Goal: Transaction & Acquisition: Purchase product/service

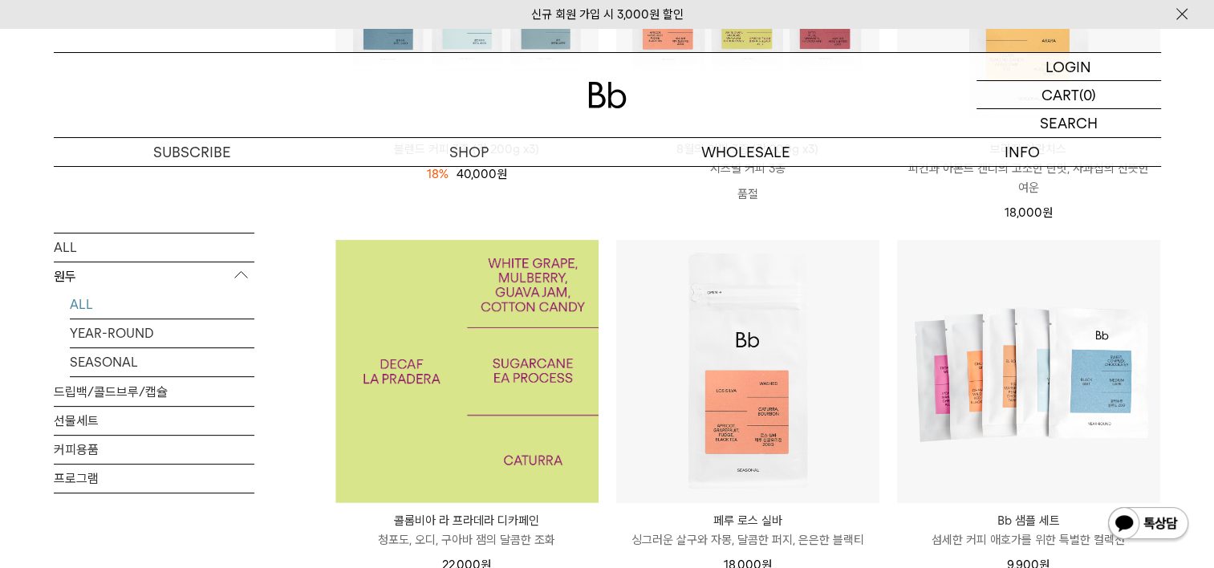
scroll to position [562, 0]
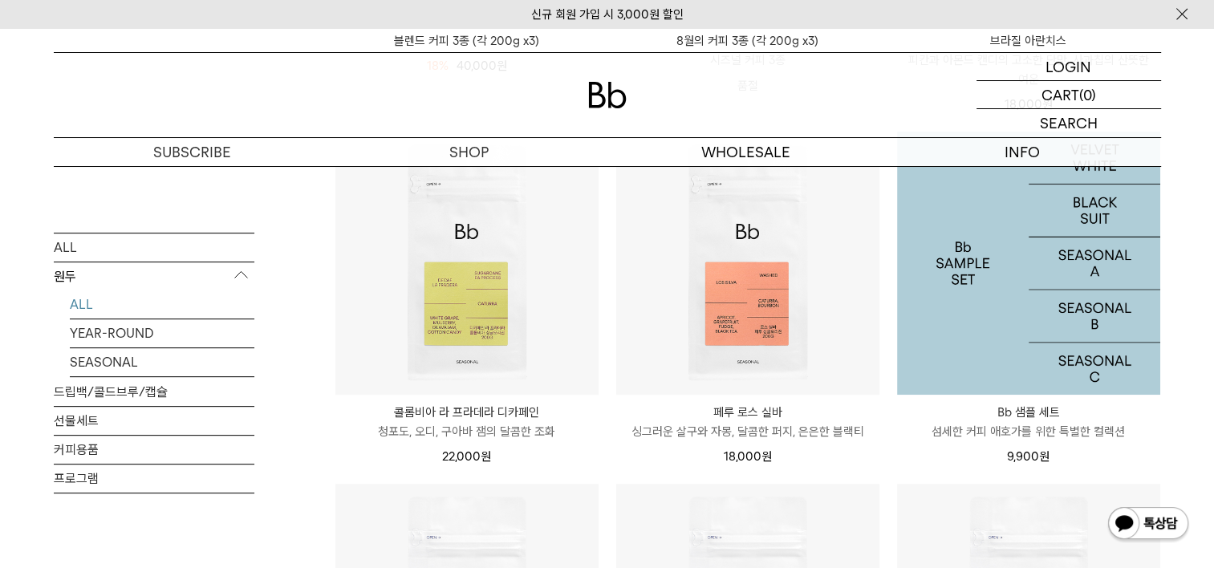
click at [989, 327] on img at bounding box center [1028, 263] width 263 height 263
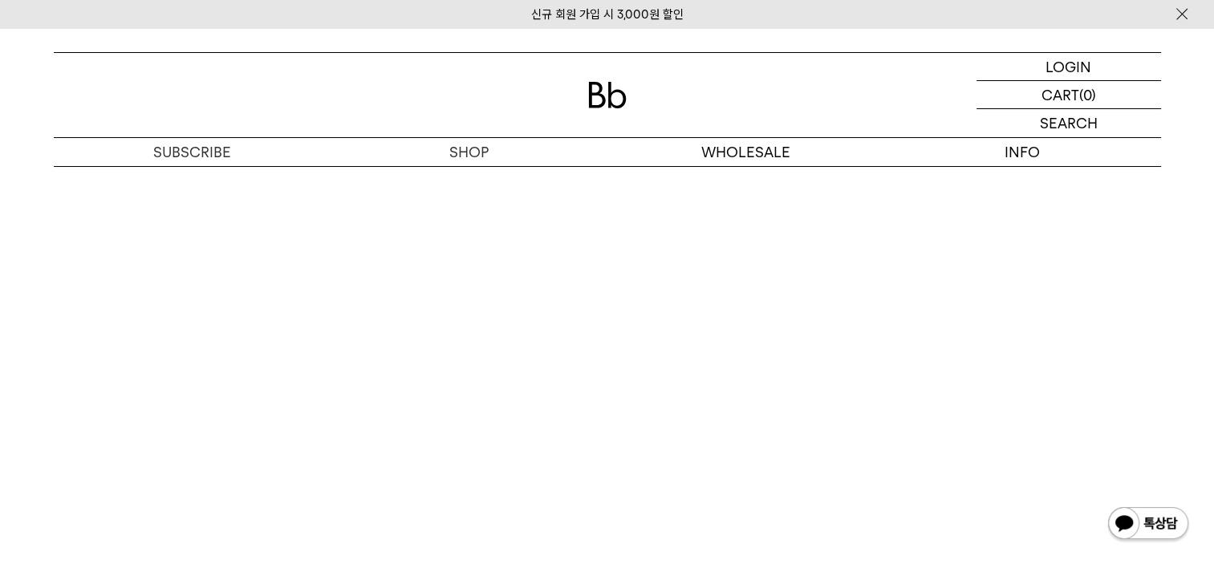
scroll to position [3130, 0]
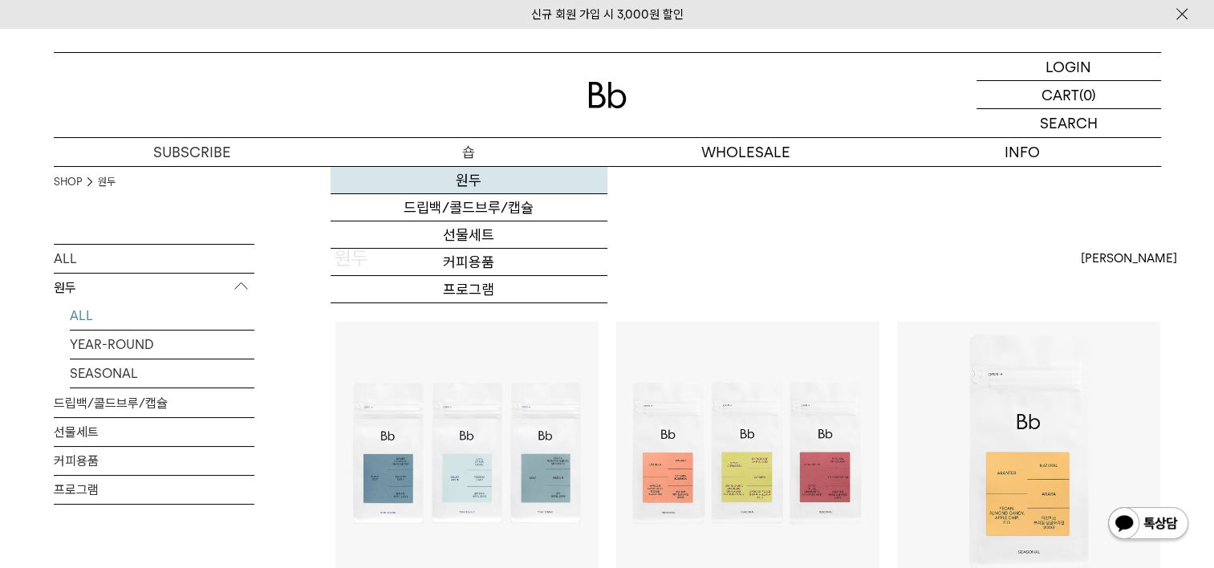
click at [471, 177] on link "원두" at bounding box center [469, 180] width 277 height 27
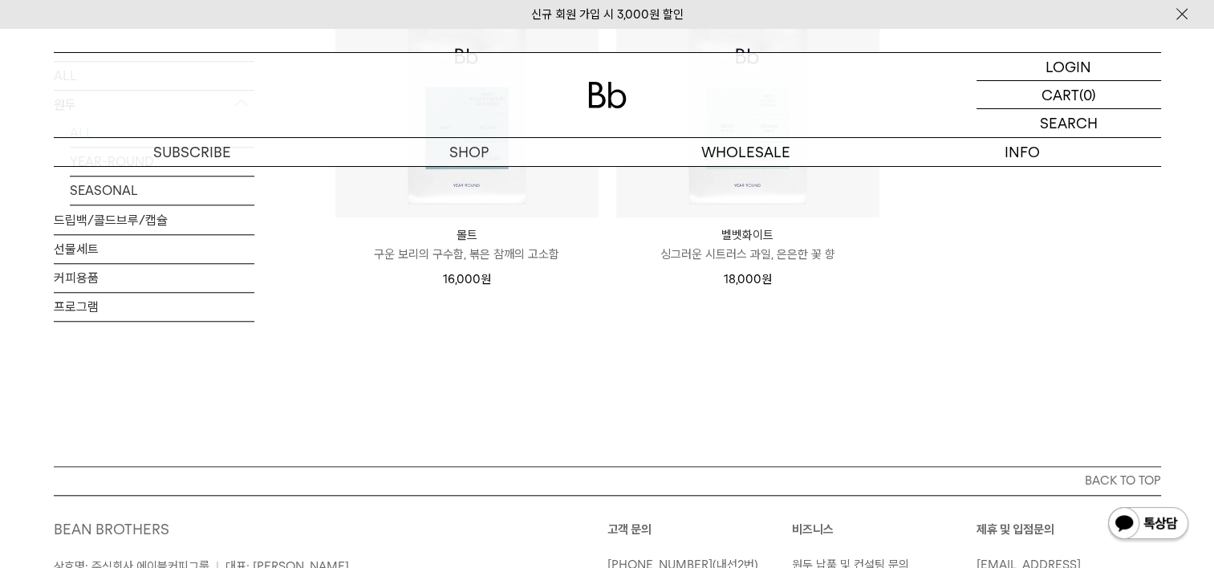
scroll to position [1204, 0]
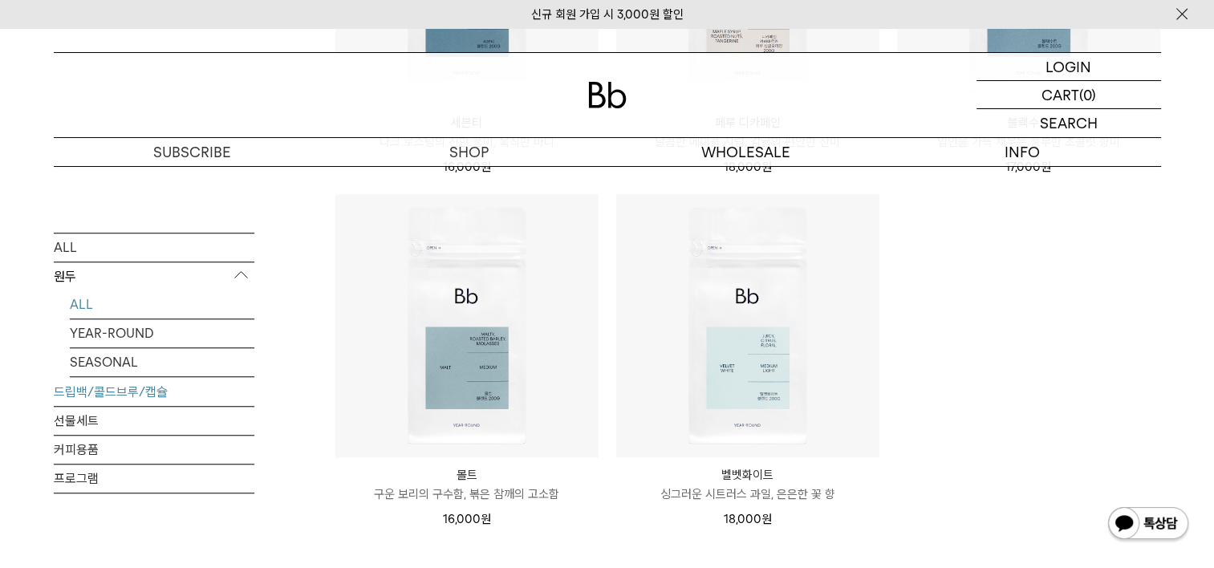
click at [66, 396] on link "드립백/콜드브루/캡슐" at bounding box center [154, 392] width 201 height 28
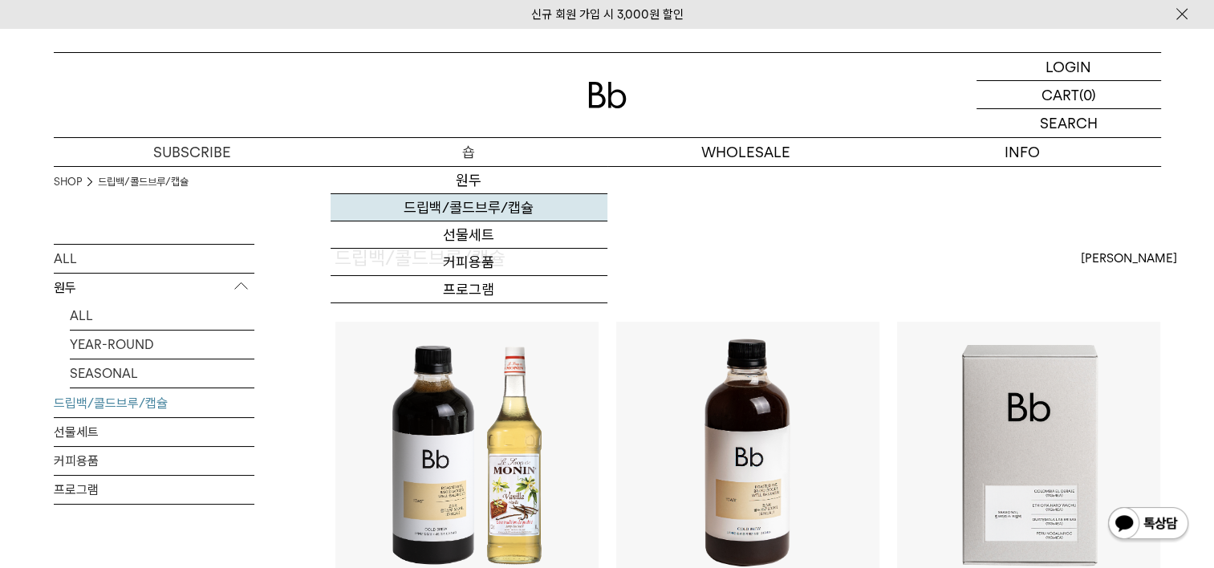
click at [454, 212] on link "드립백/콜드브루/캡슐" at bounding box center [469, 207] width 277 height 27
